Goal: Check status: Check status

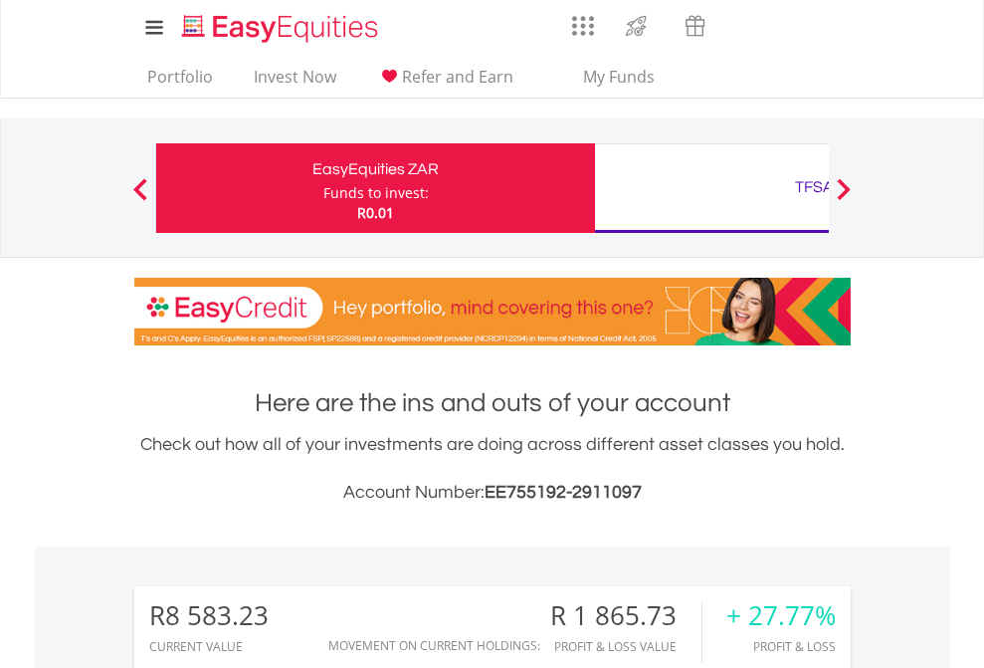
scroll to position [191, 312]
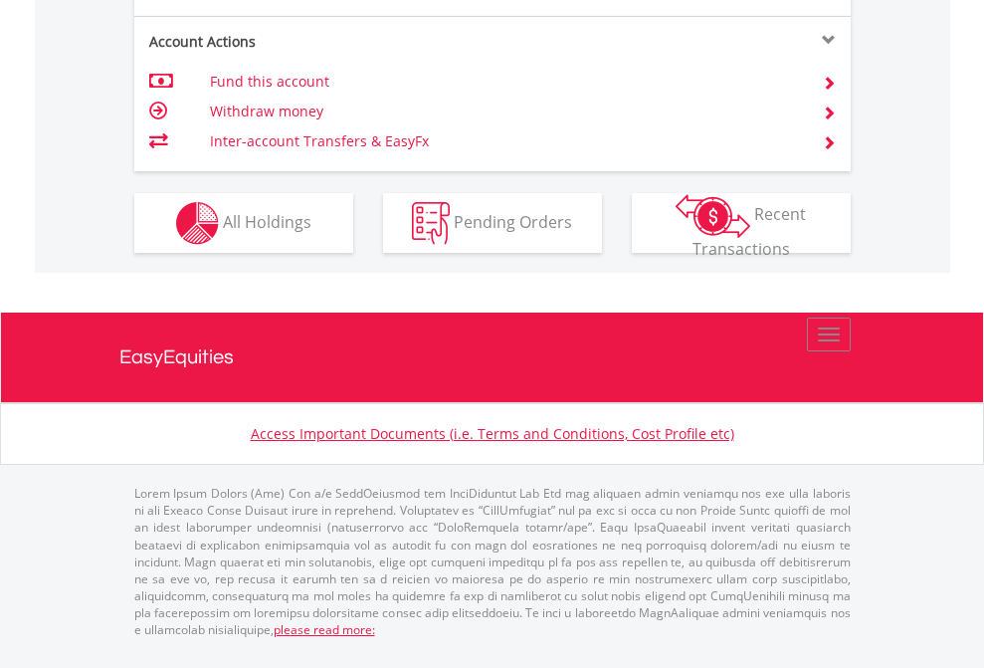
scroll to position [1908, 0]
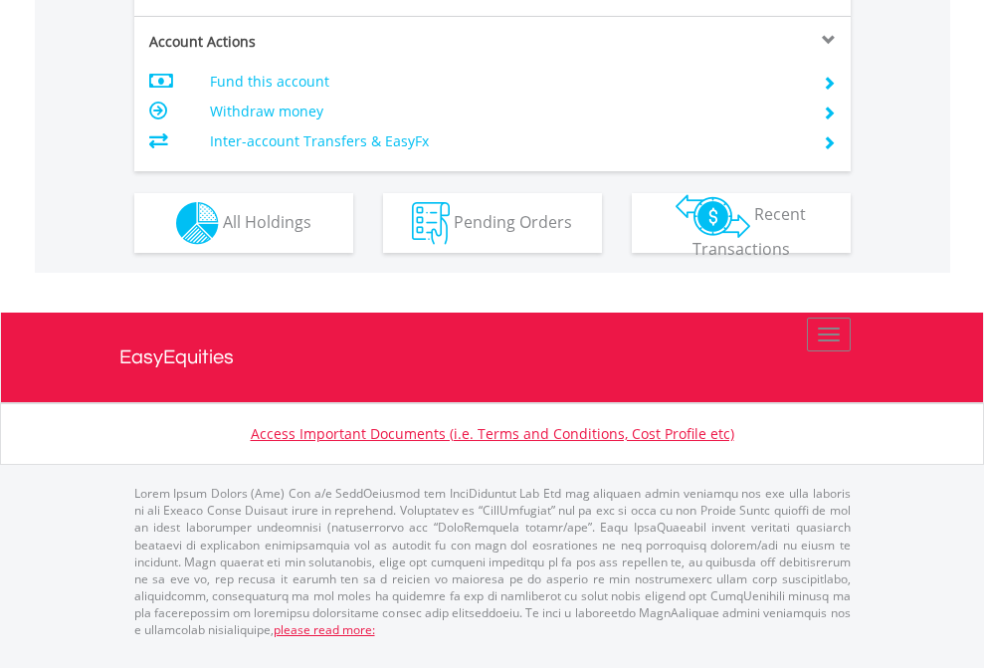
scroll to position [1908, 0]
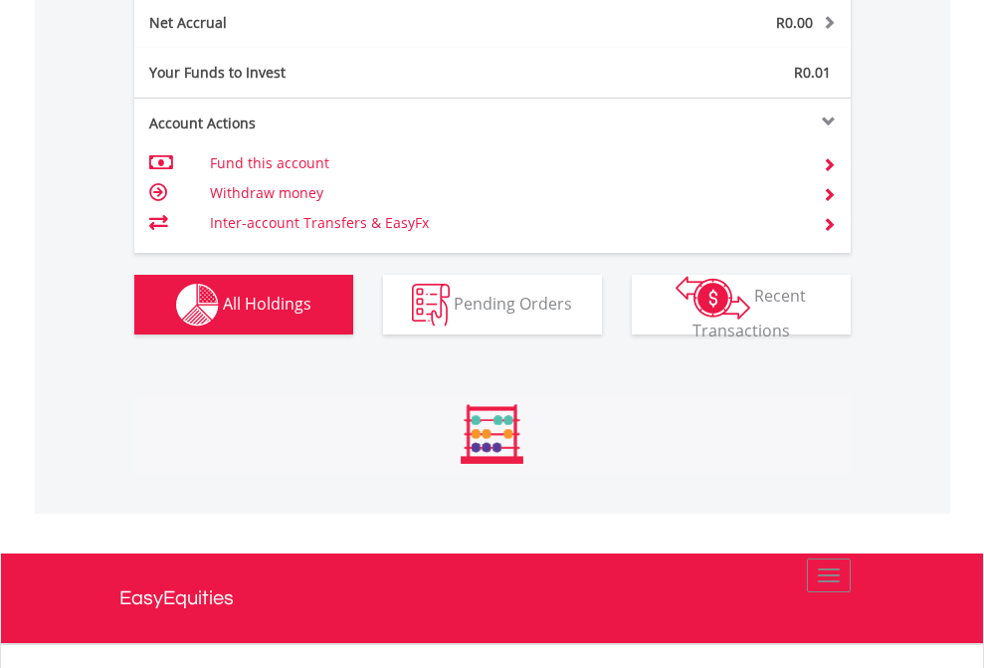
scroll to position [191, 312]
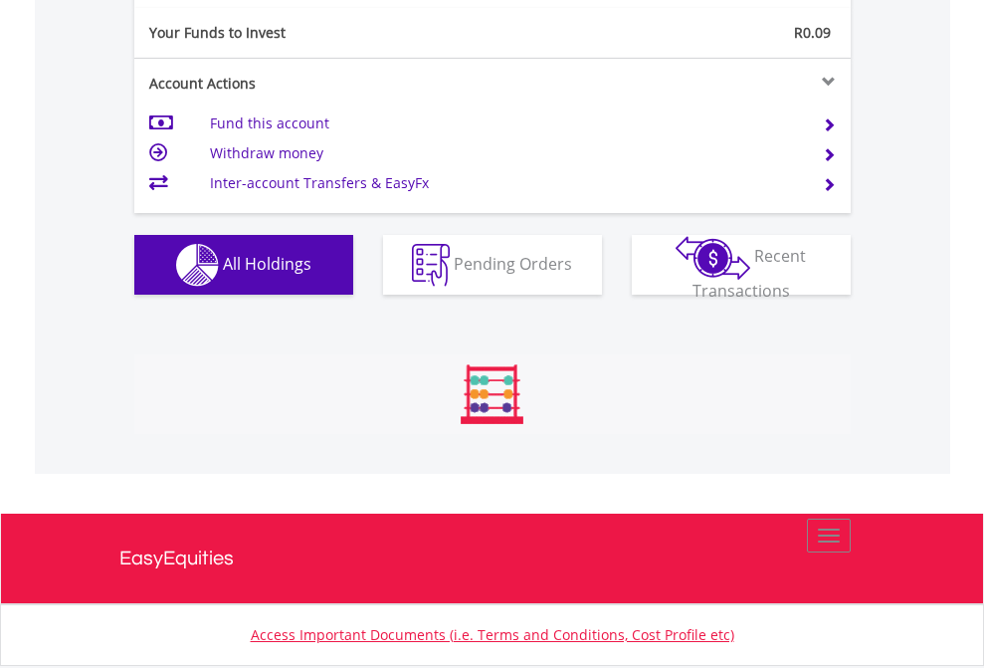
scroll to position [191, 312]
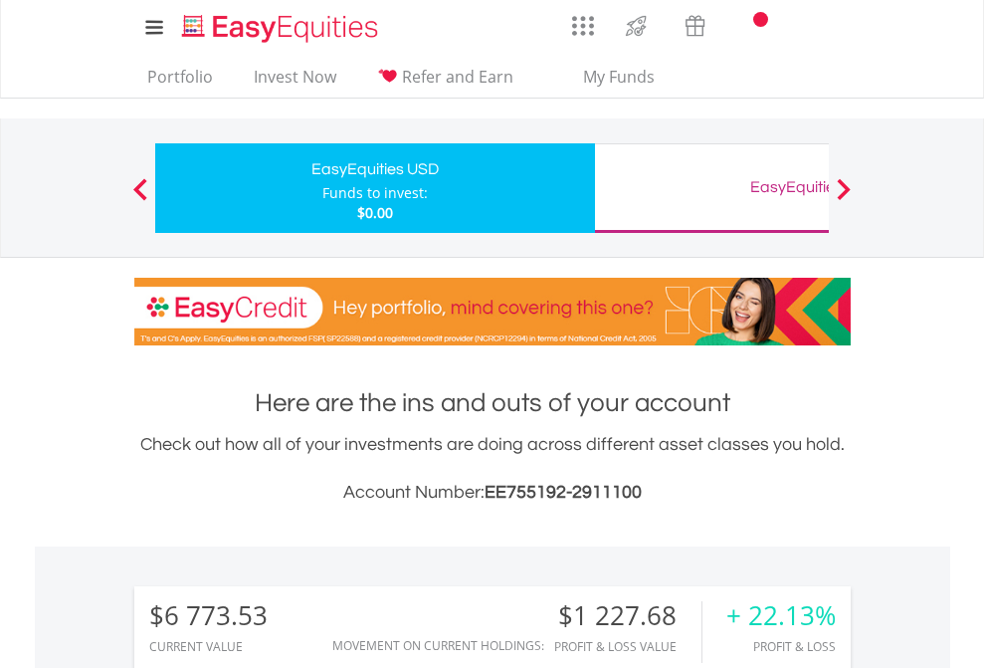
scroll to position [1525, 0]
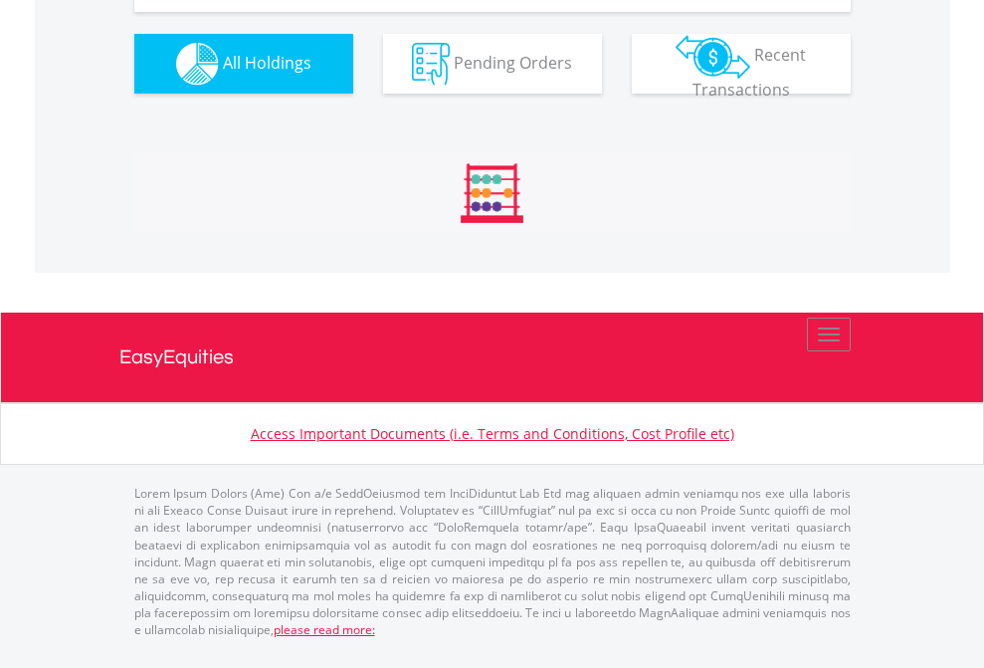
scroll to position [2253, 0]
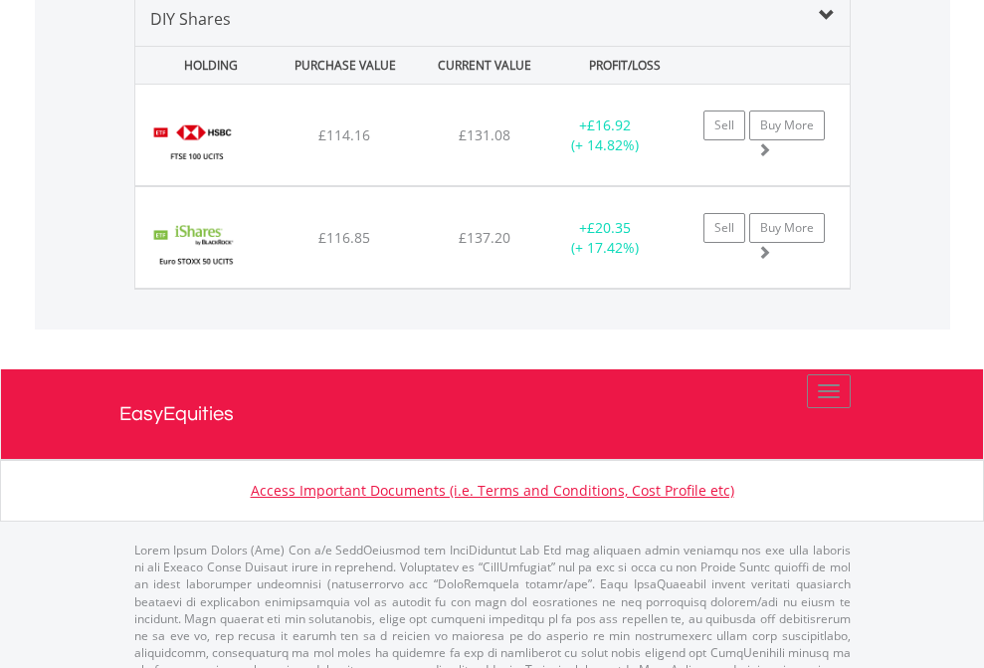
scroll to position [1923, 0]
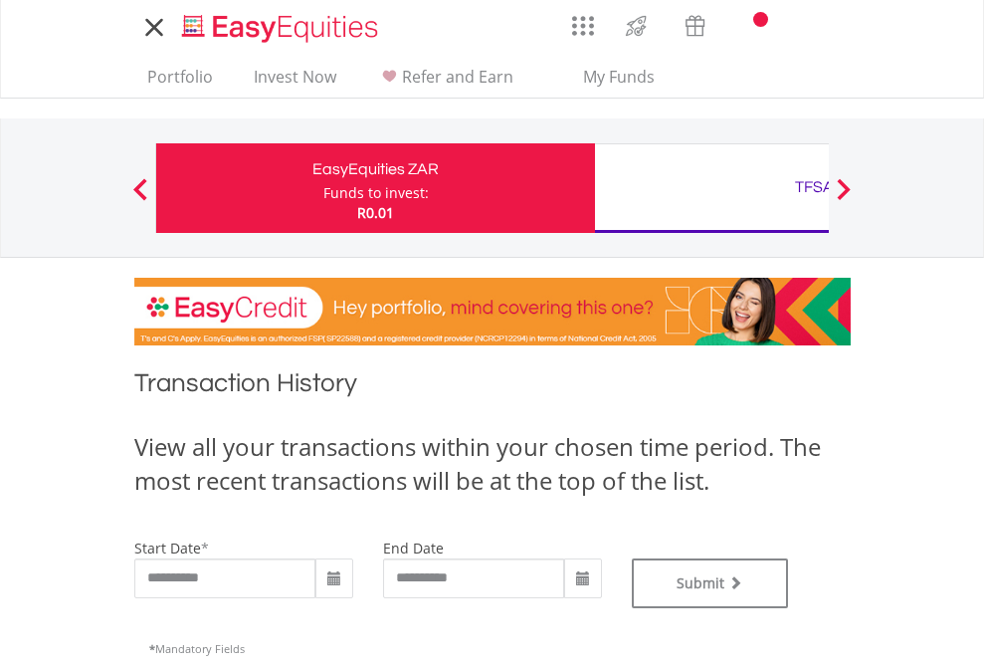
type input "**********"
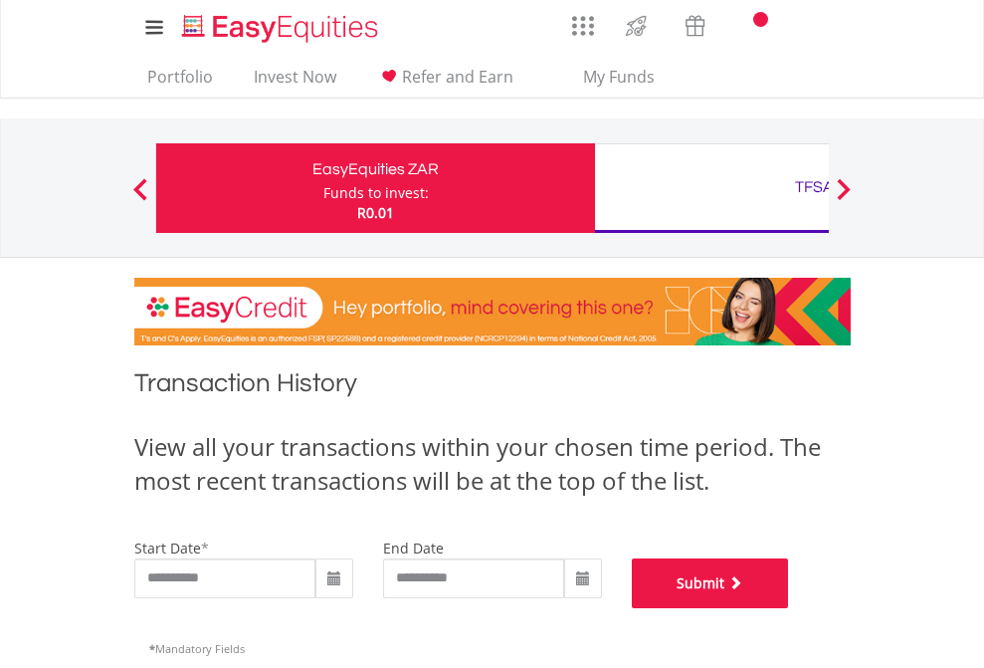
click at [789, 608] on button "Submit" at bounding box center [710, 583] width 157 height 50
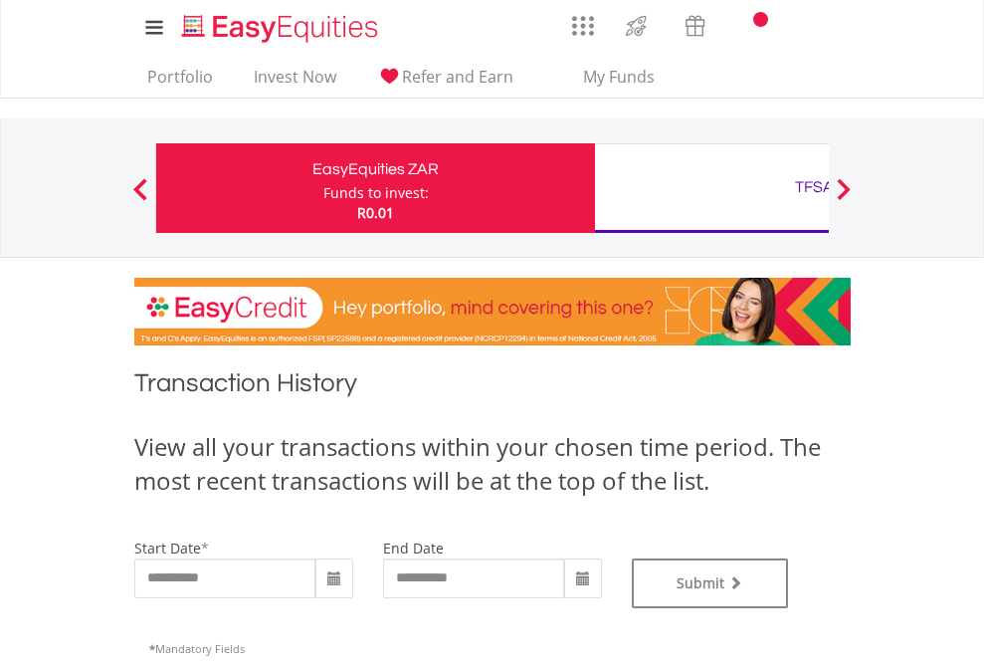
click at [711, 188] on div "TFSA" at bounding box center [814, 187] width 415 height 28
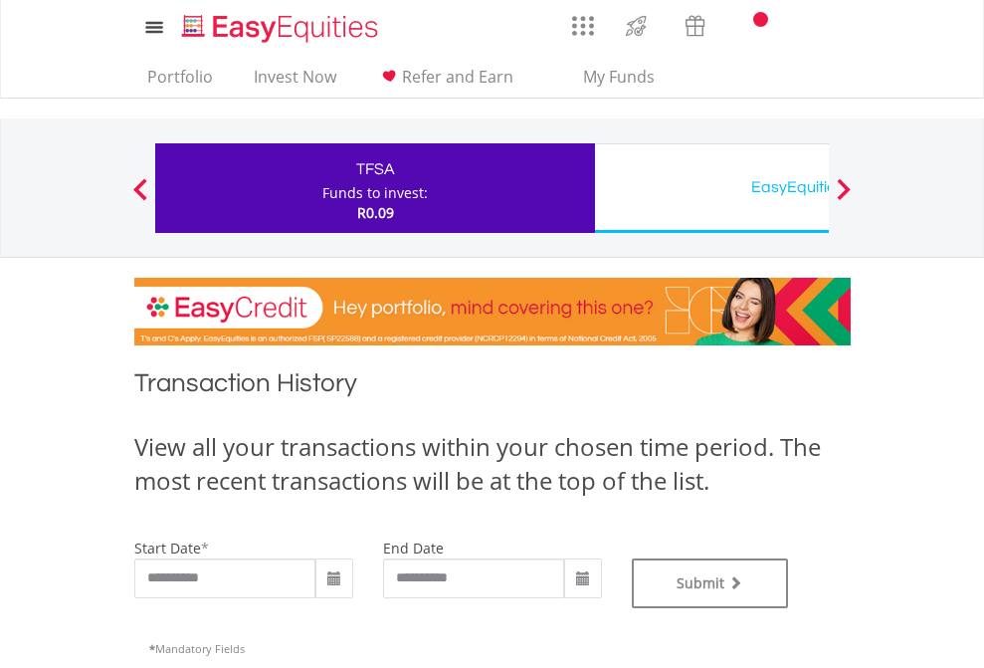
scroll to position [807, 0]
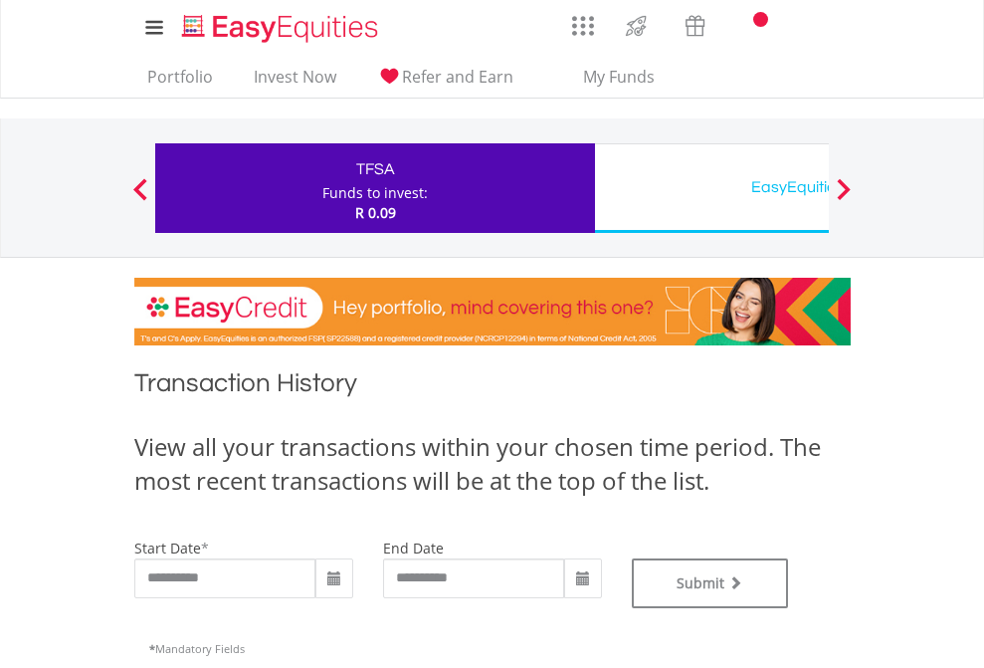
click at [711, 188] on div "EasyEquities USD" at bounding box center [814, 187] width 415 height 28
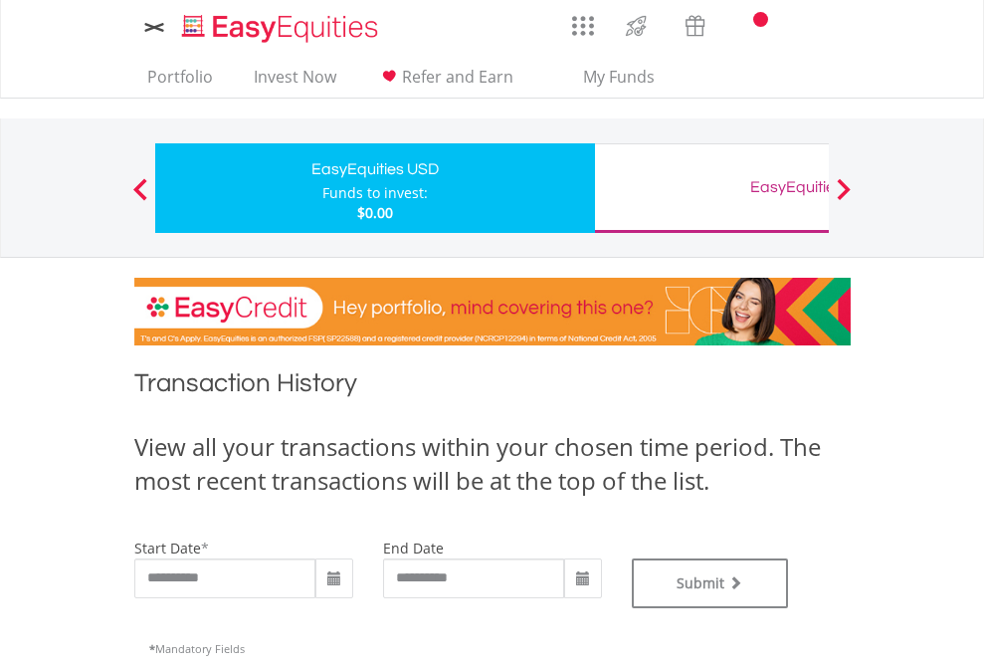
type input "**********"
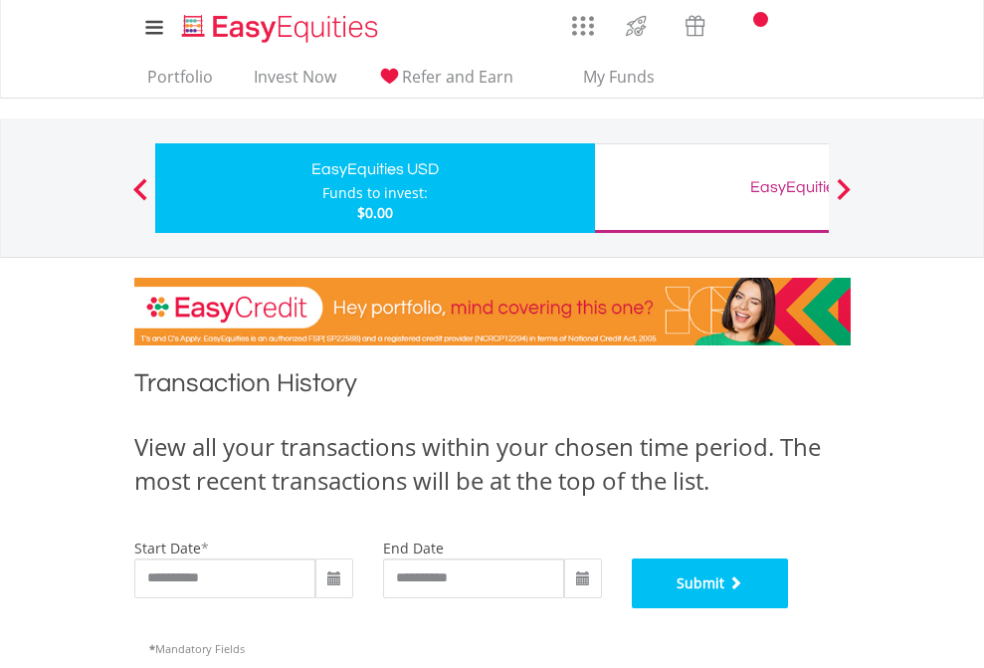
click at [789, 608] on button "Submit" at bounding box center [710, 583] width 157 height 50
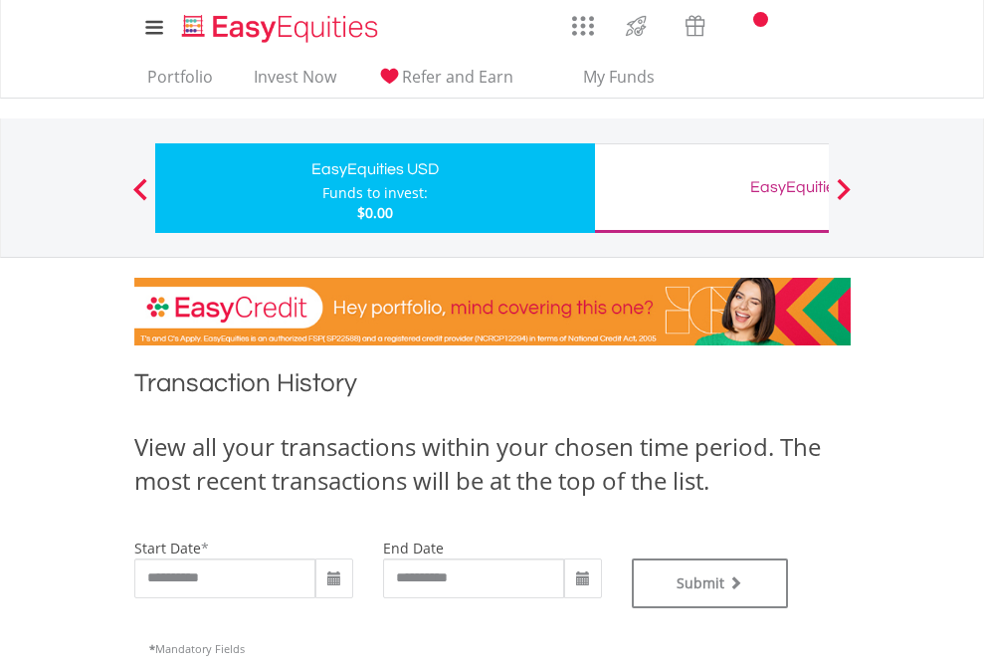
click at [711, 188] on div "EasyEquities GBP" at bounding box center [814, 187] width 415 height 28
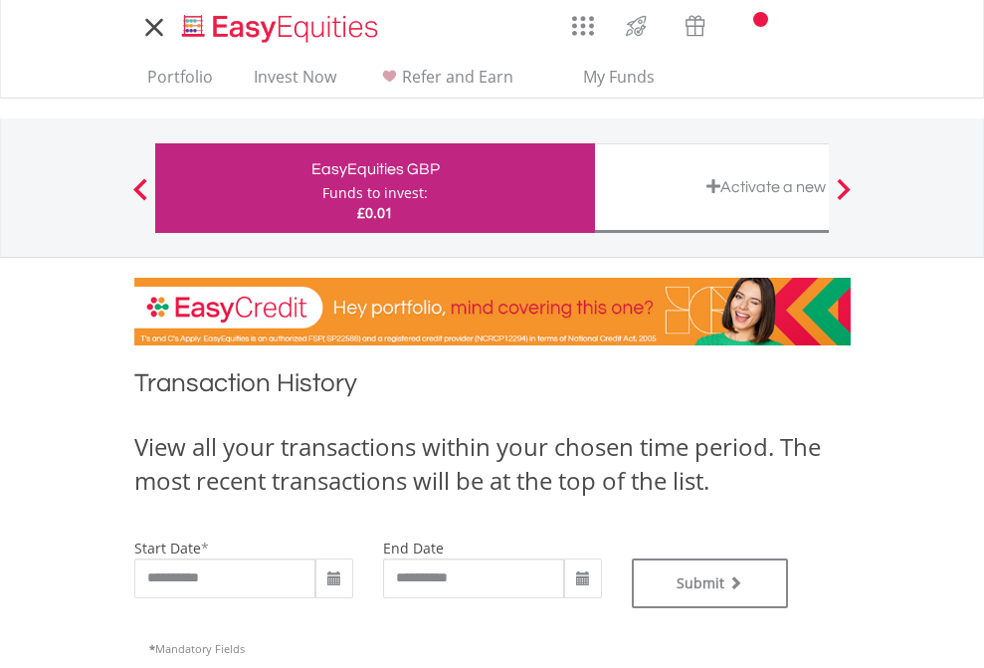
type input "**********"
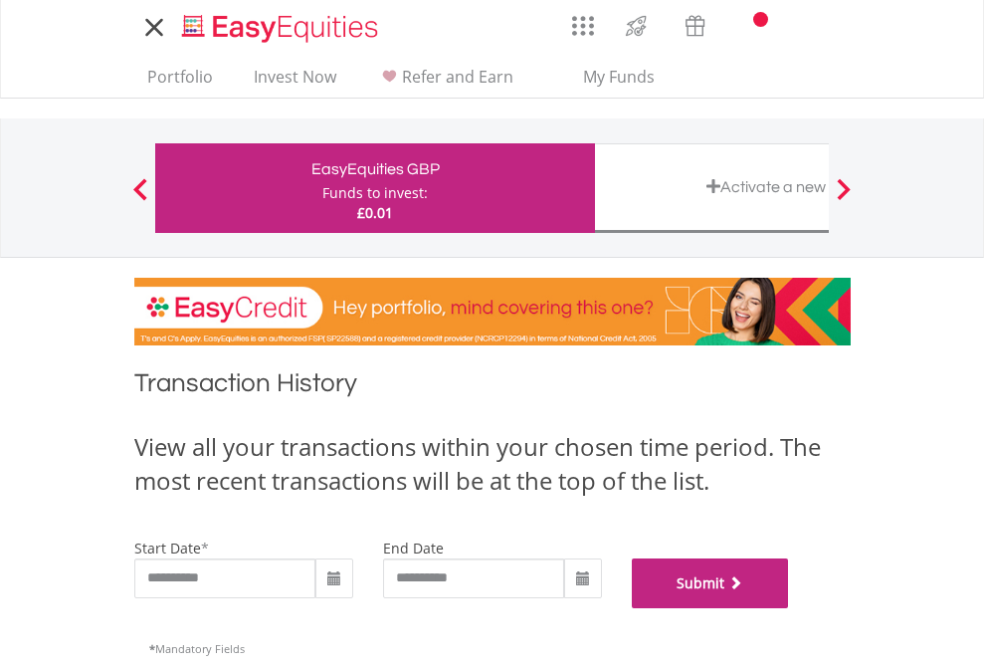
click at [789, 608] on button "Submit" at bounding box center [710, 583] width 157 height 50
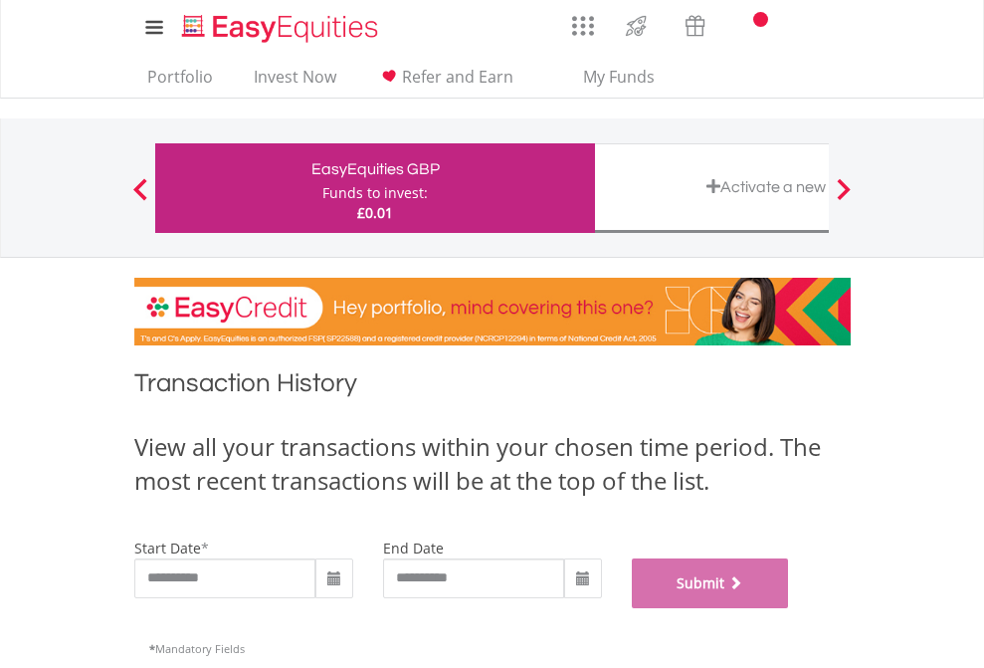
scroll to position [807, 0]
